Goal: Task Accomplishment & Management: Use online tool/utility

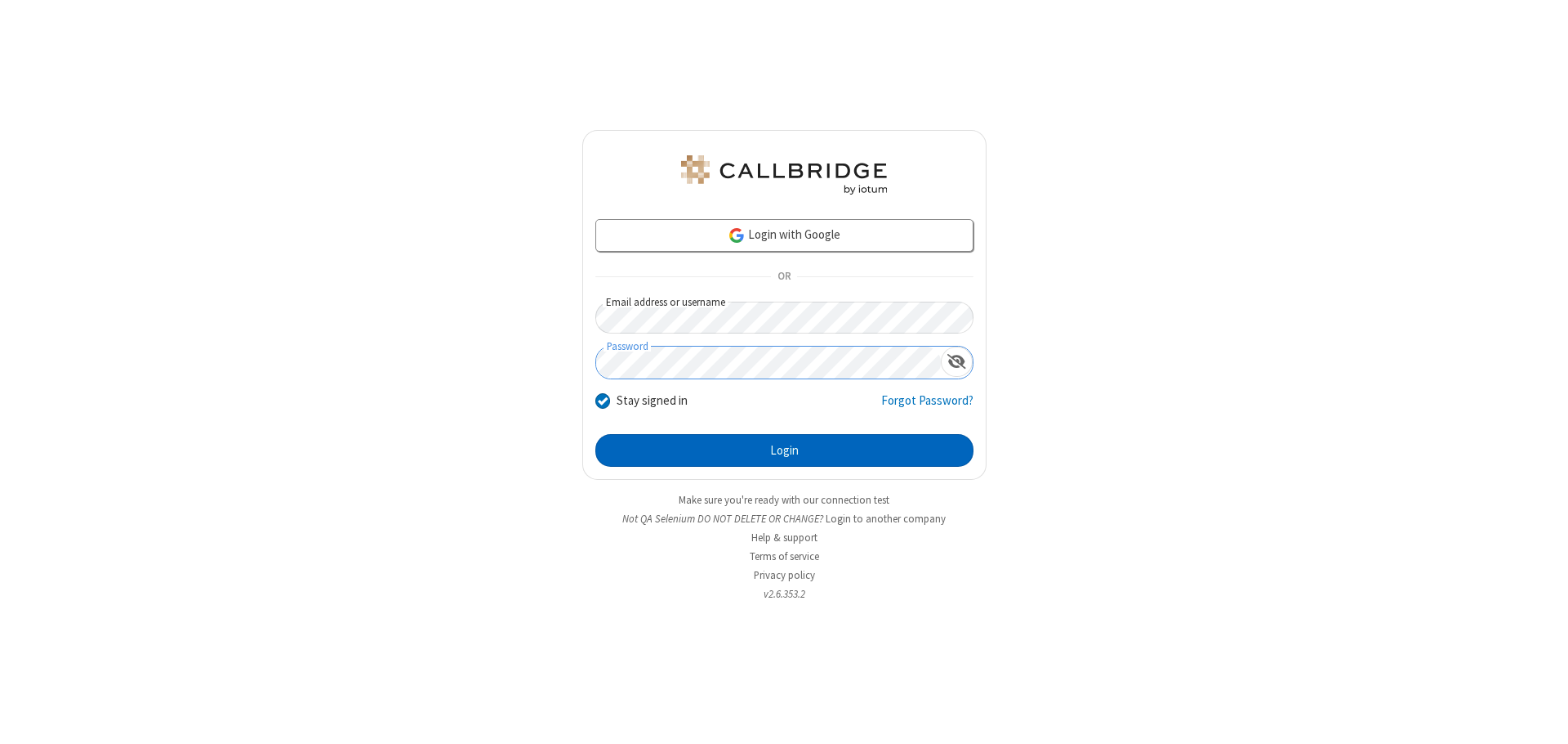
click at [784, 451] on button "Login" at bounding box center [784, 450] width 378 height 33
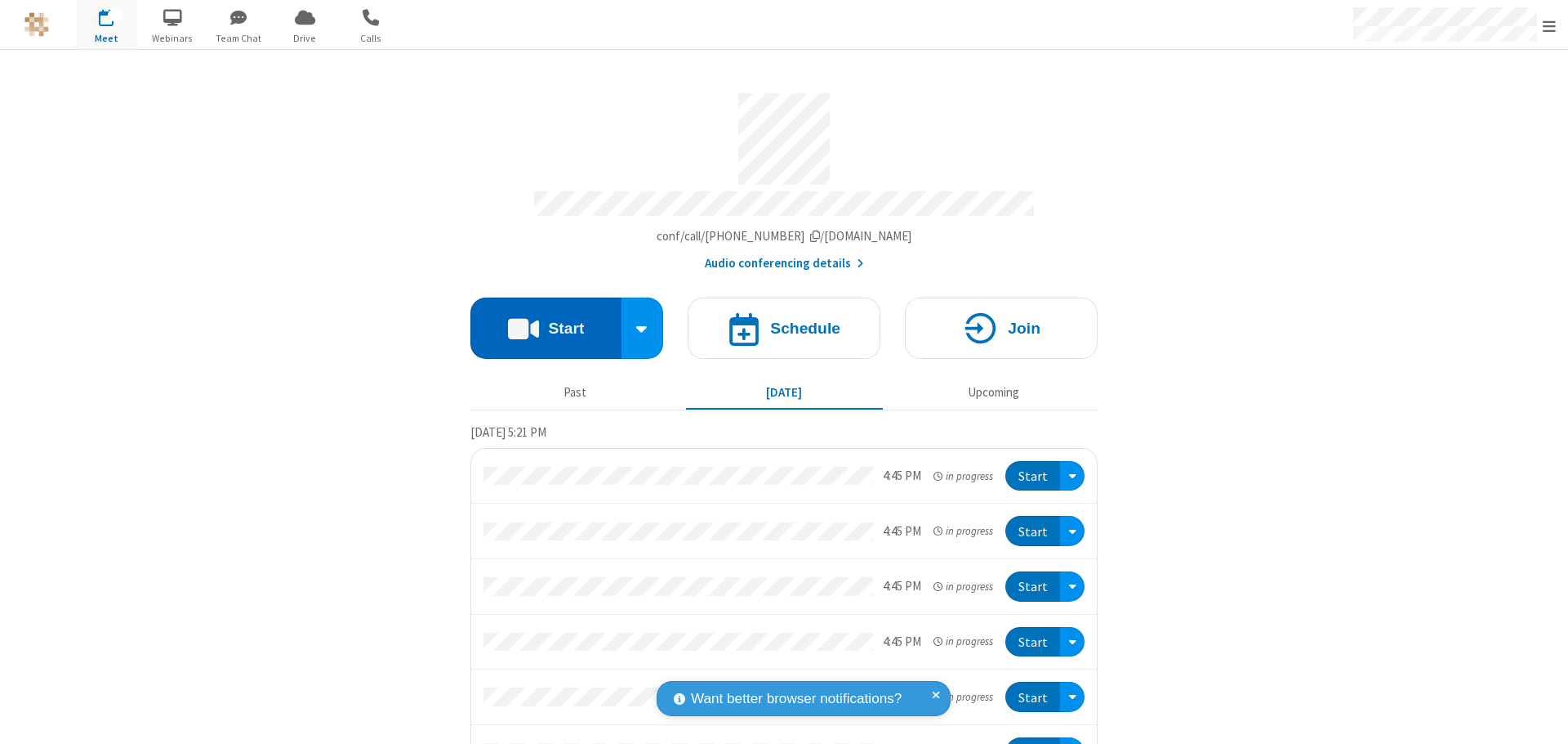
click at [539, 320] on button "Start" at bounding box center [546, 328] width 151 height 62
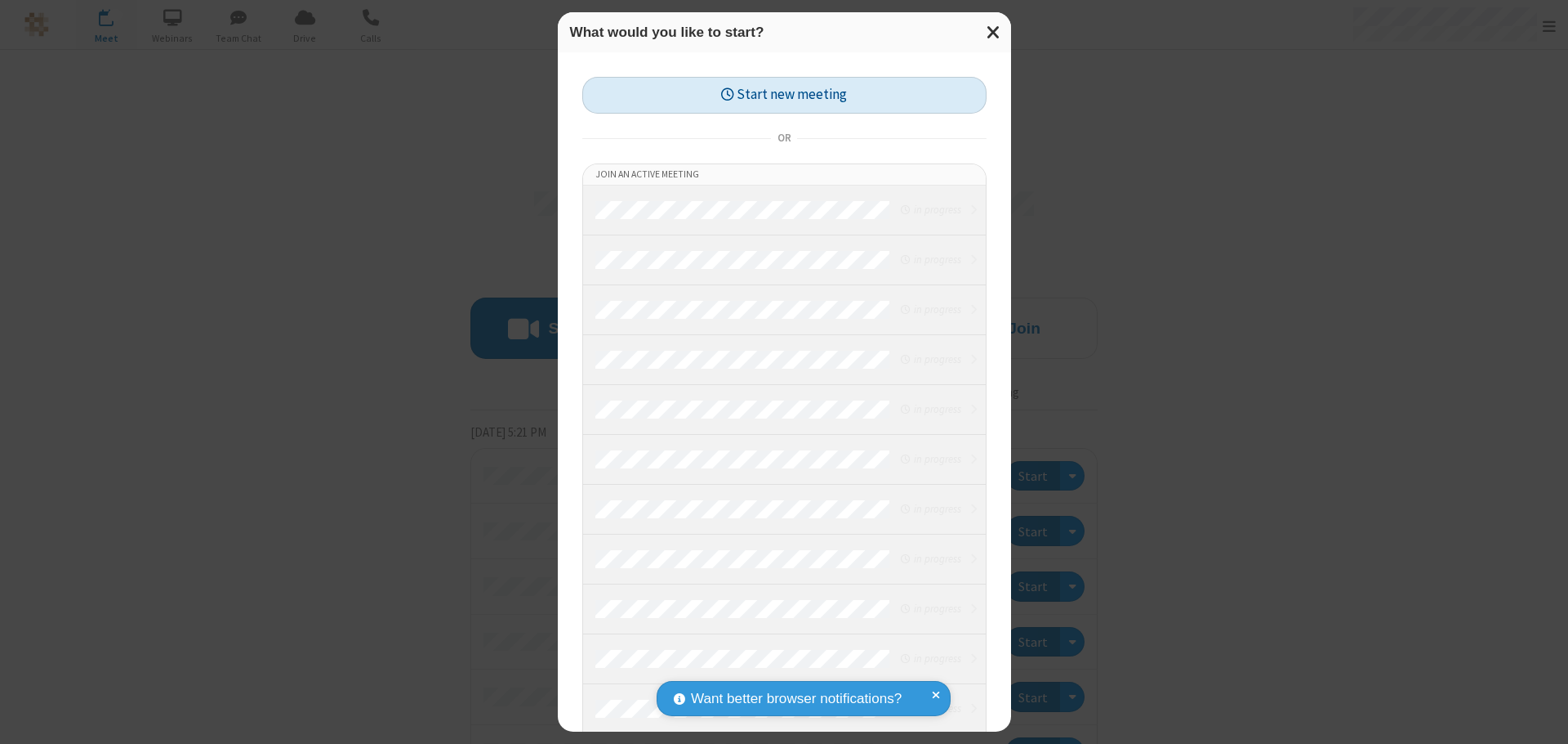
click at [784, 94] on button "Start new meeting" at bounding box center [784, 94] width 405 height 37
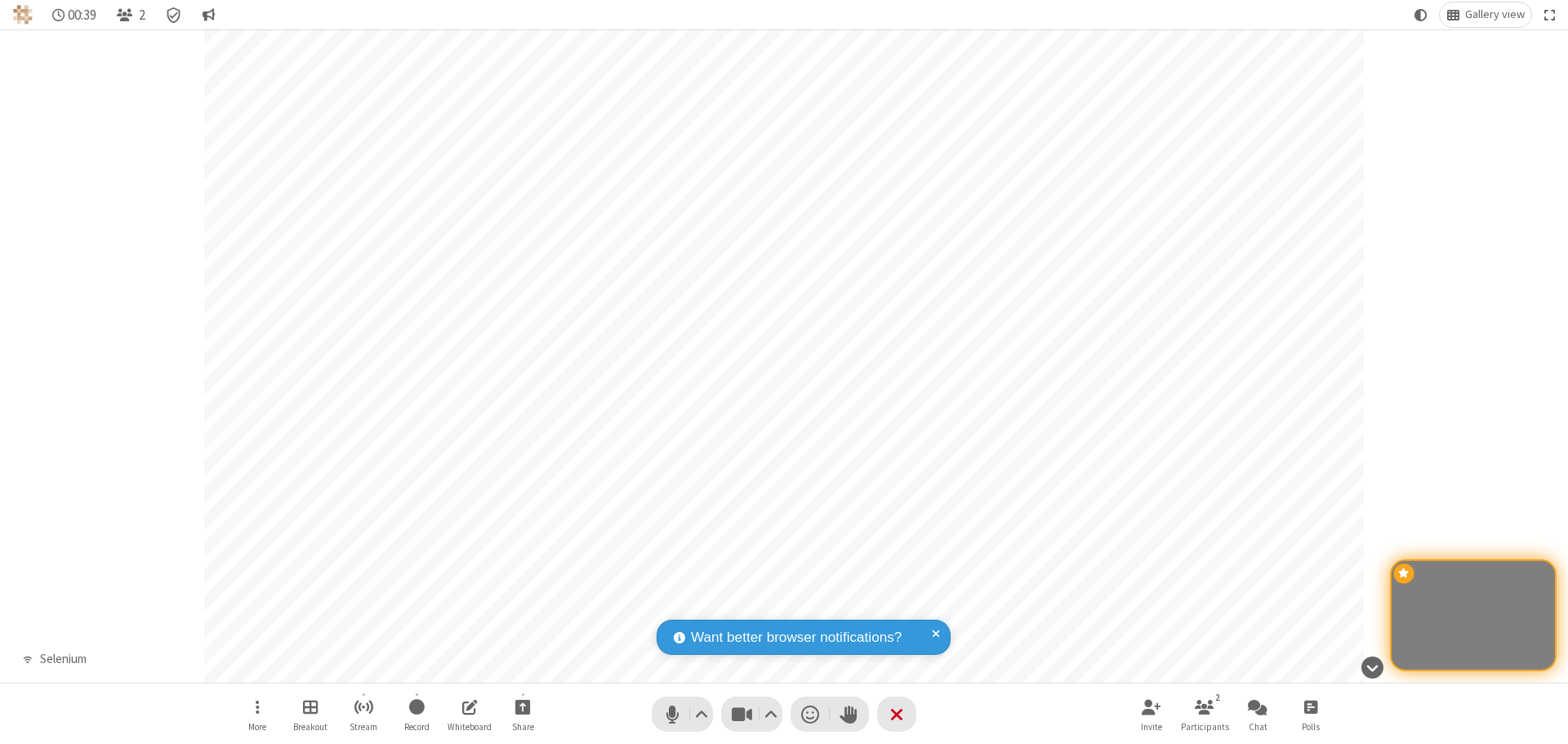
click at [1258, 706] on span "Open chat" at bounding box center [1258, 706] width 20 height 21
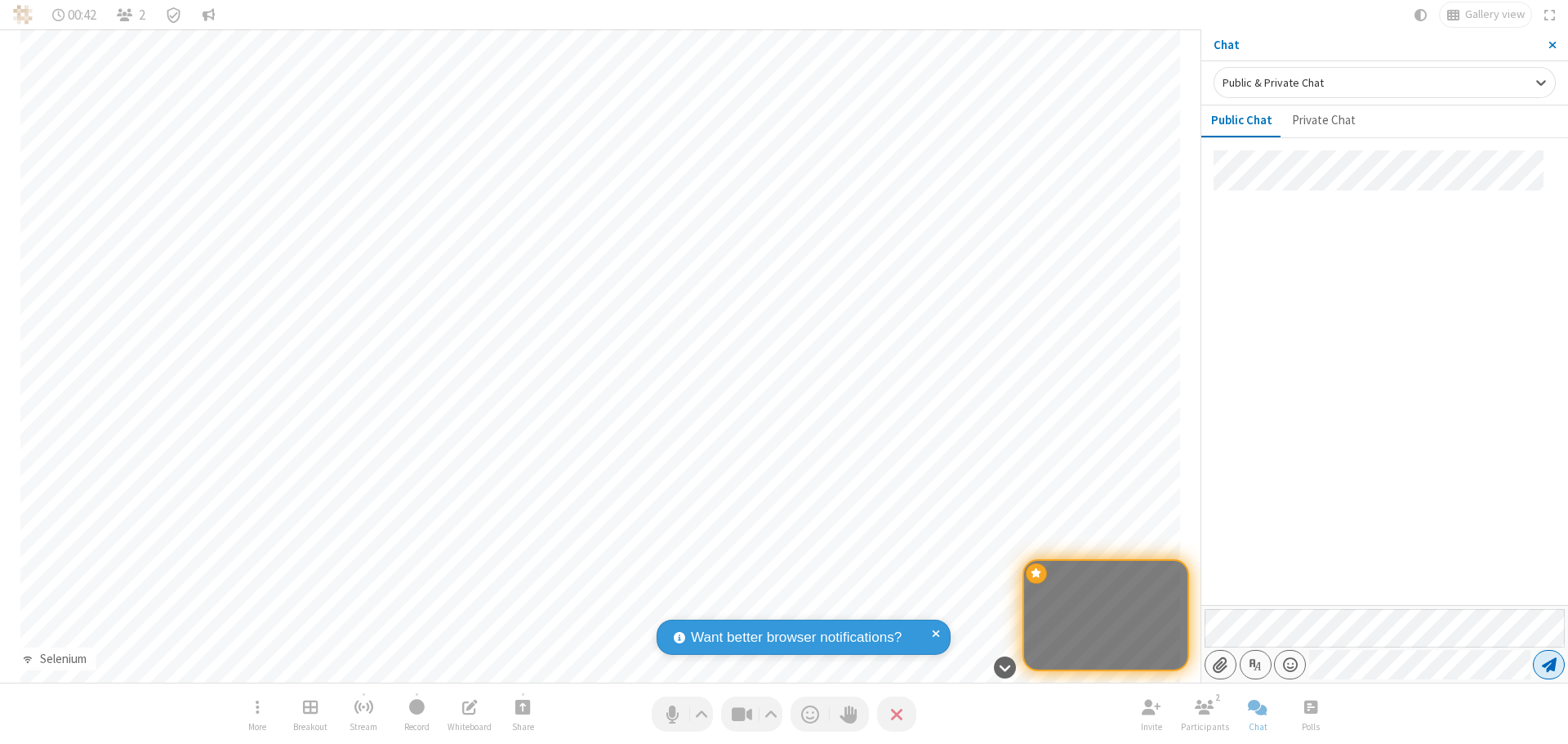
click at [1549, 664] on span "Send message" at bounding box center [1549, 664] width 15 height 16
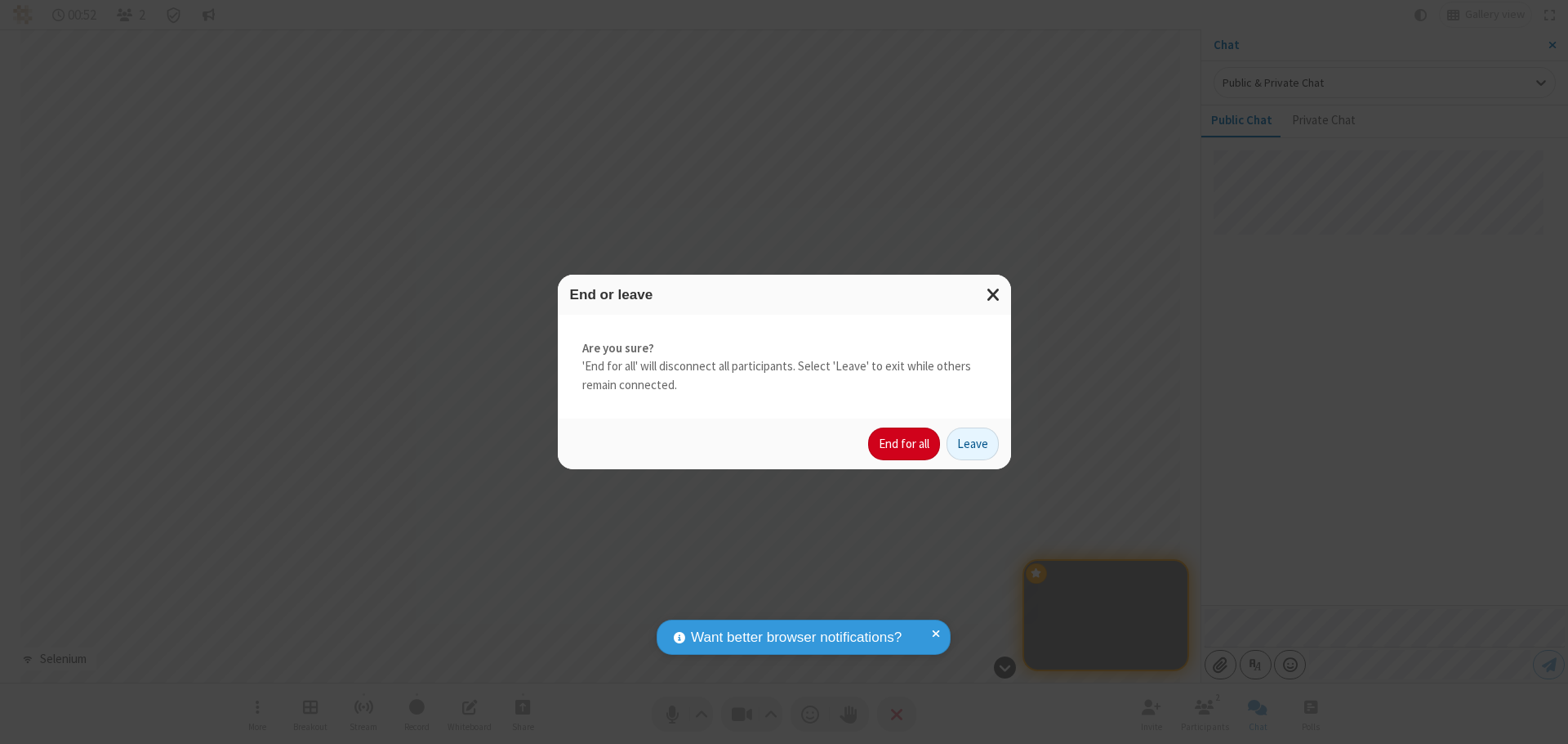
click at [905, 444] on button "End for all" at bounding box center [904, 444] width 72 height 33
